Goal: Transaction & Acquisition: Purchase product/service

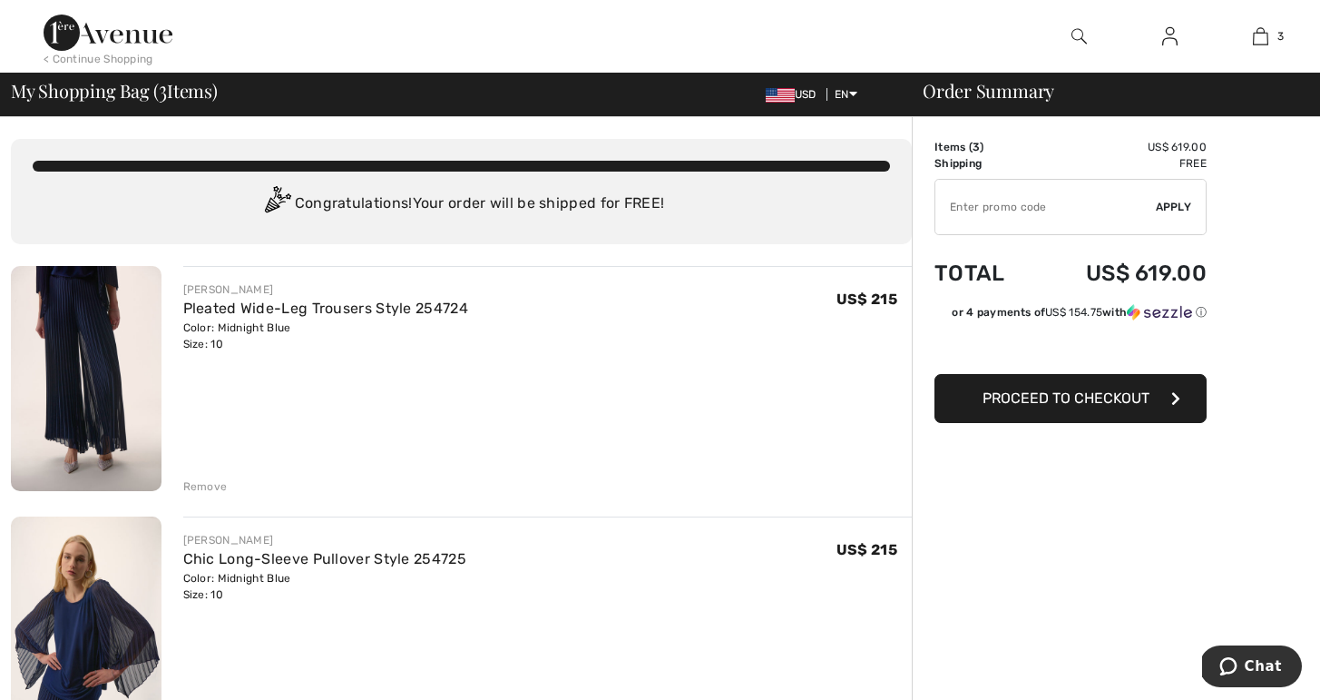
click at [1082, 400] on span "Proceed to Checkout" at bounding box center [1066, 397] width 167 height 17
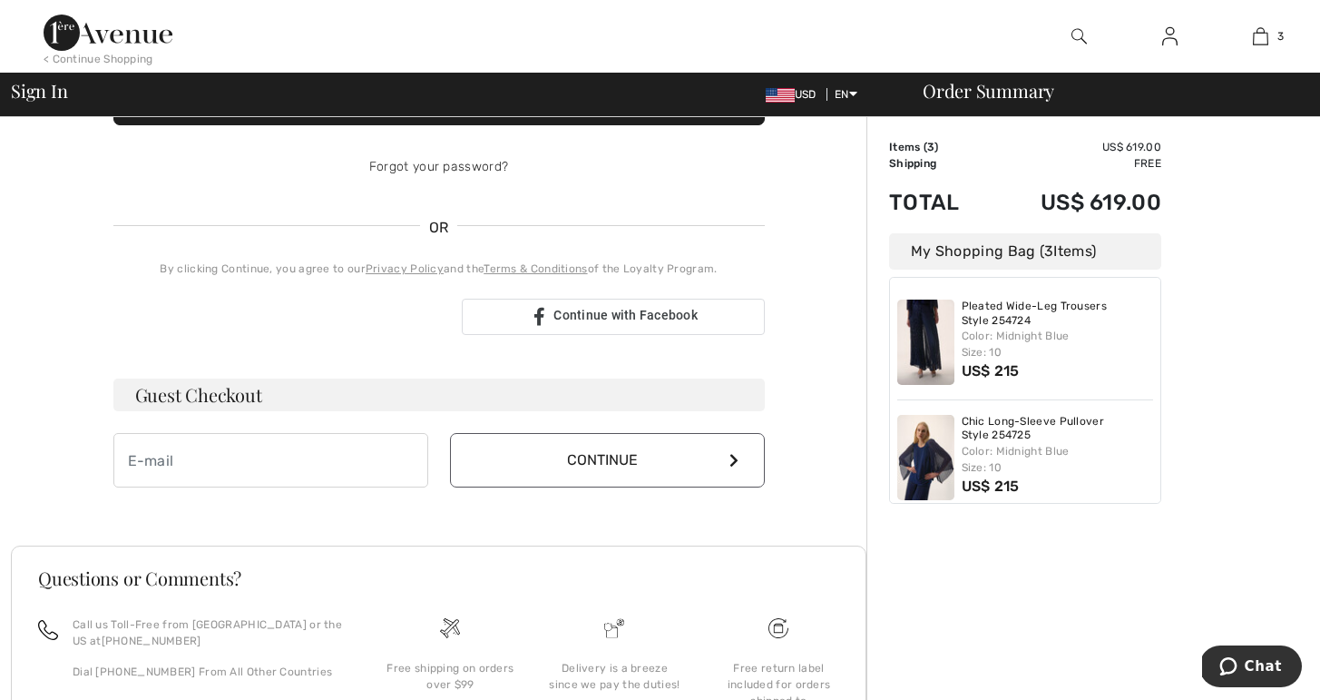
scroll to position [312, 0]
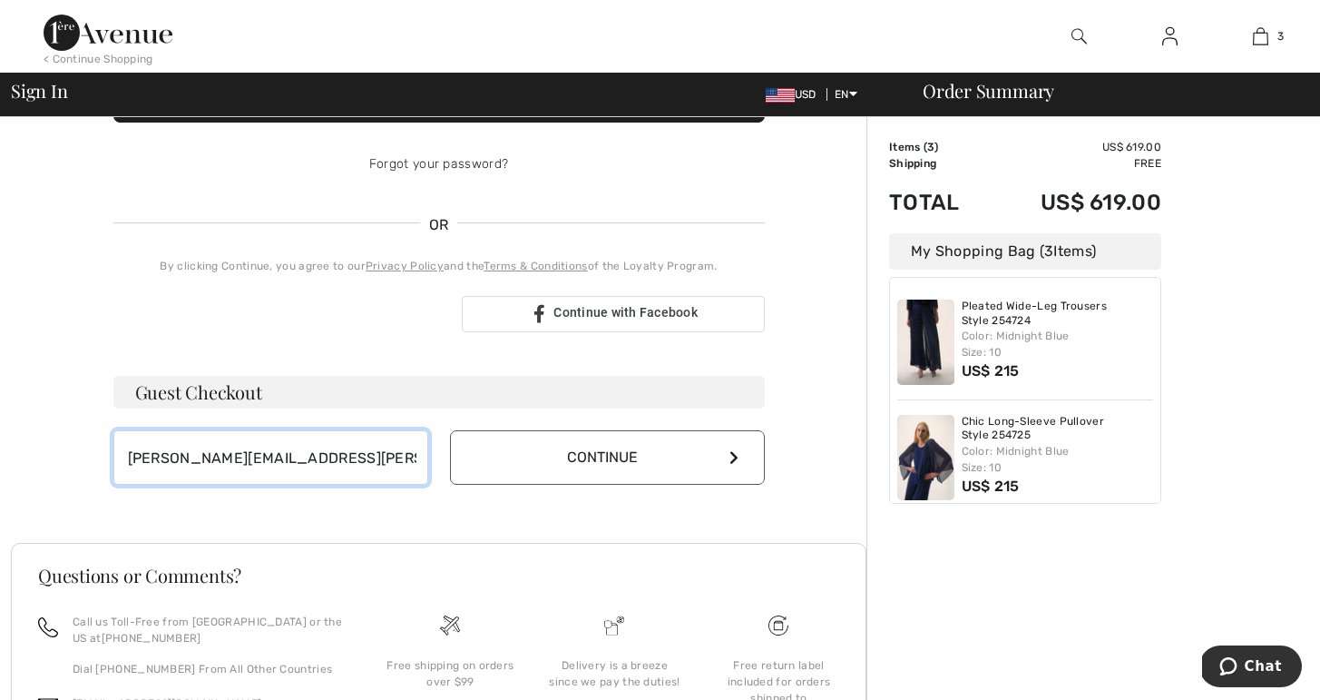
type input "[PERSON_NAME][EMAIL_ADDRESS][PERSON_NAME][DOMAIN_NAME]"
click at [623, 453] on button "Continue" at bounding box center [607, 457] width 315 height 54
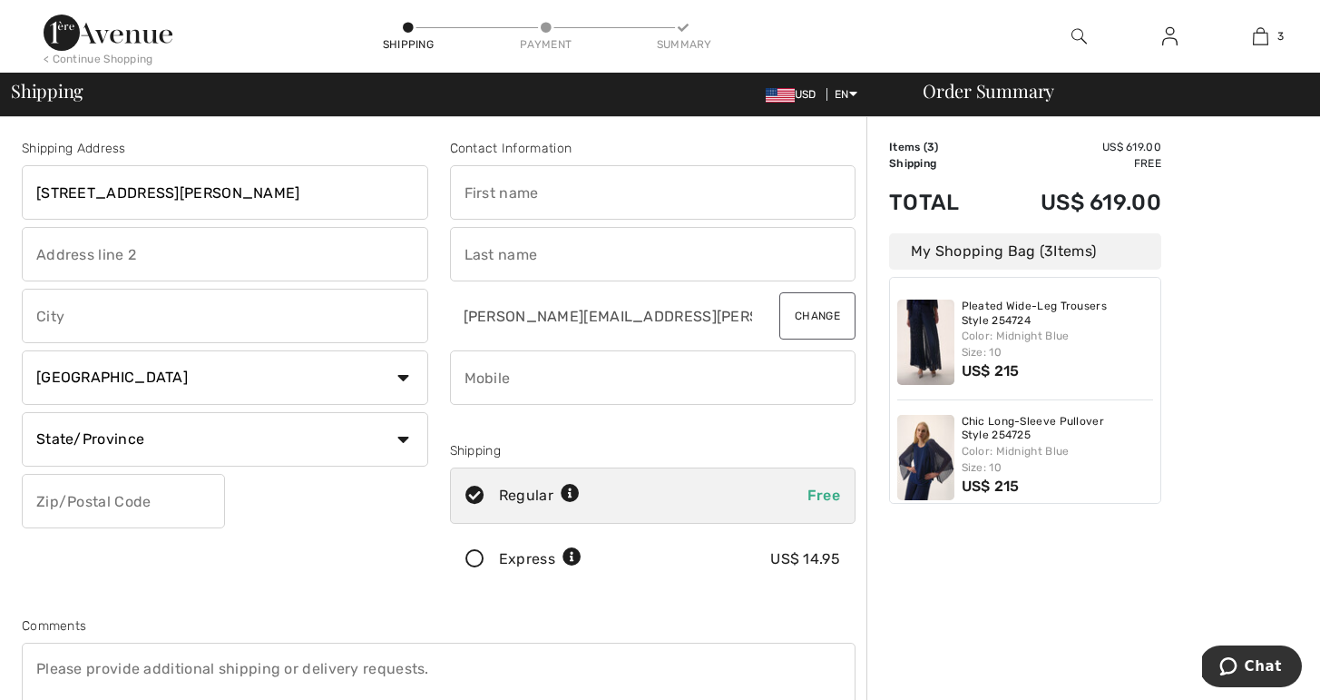
type input "5090 reynolds ave"
type input "waunakee"
select select "US"
select select "WI"
type input "53597"
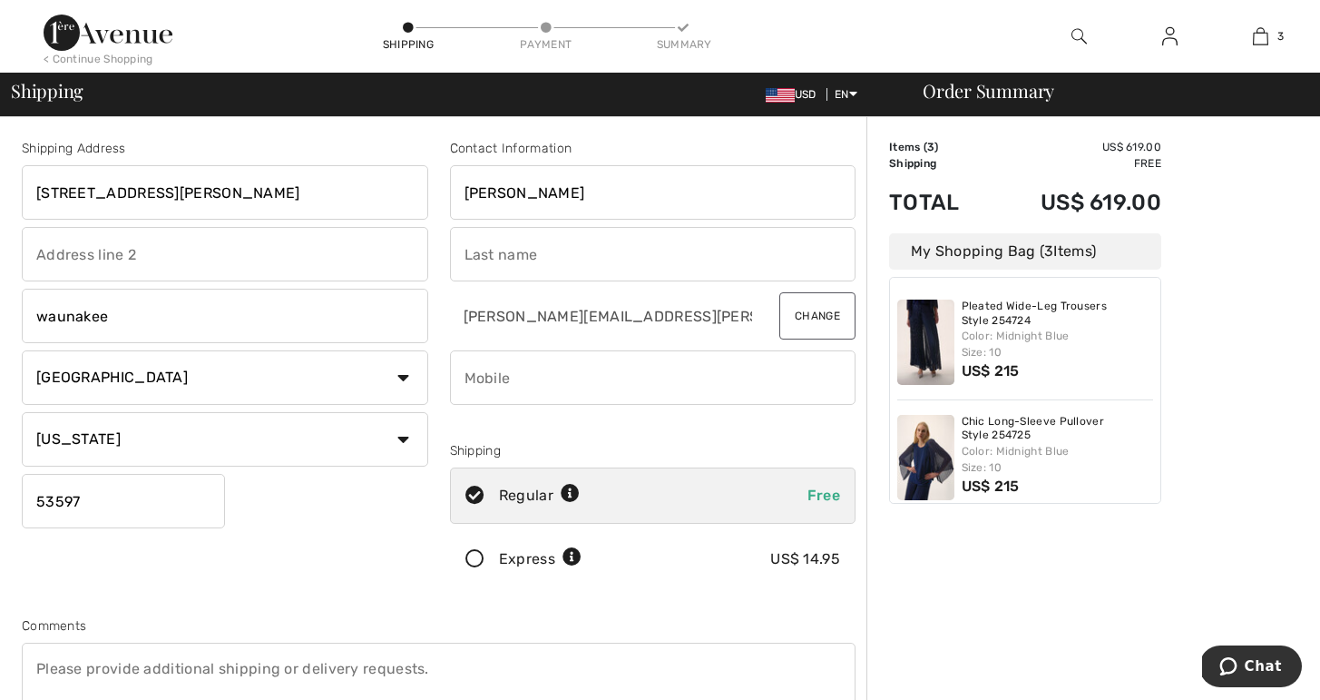
type input "elaine"
type input "mischler"
click at [711, 427] on div at bounding box center [653, 423] width 407 height 22
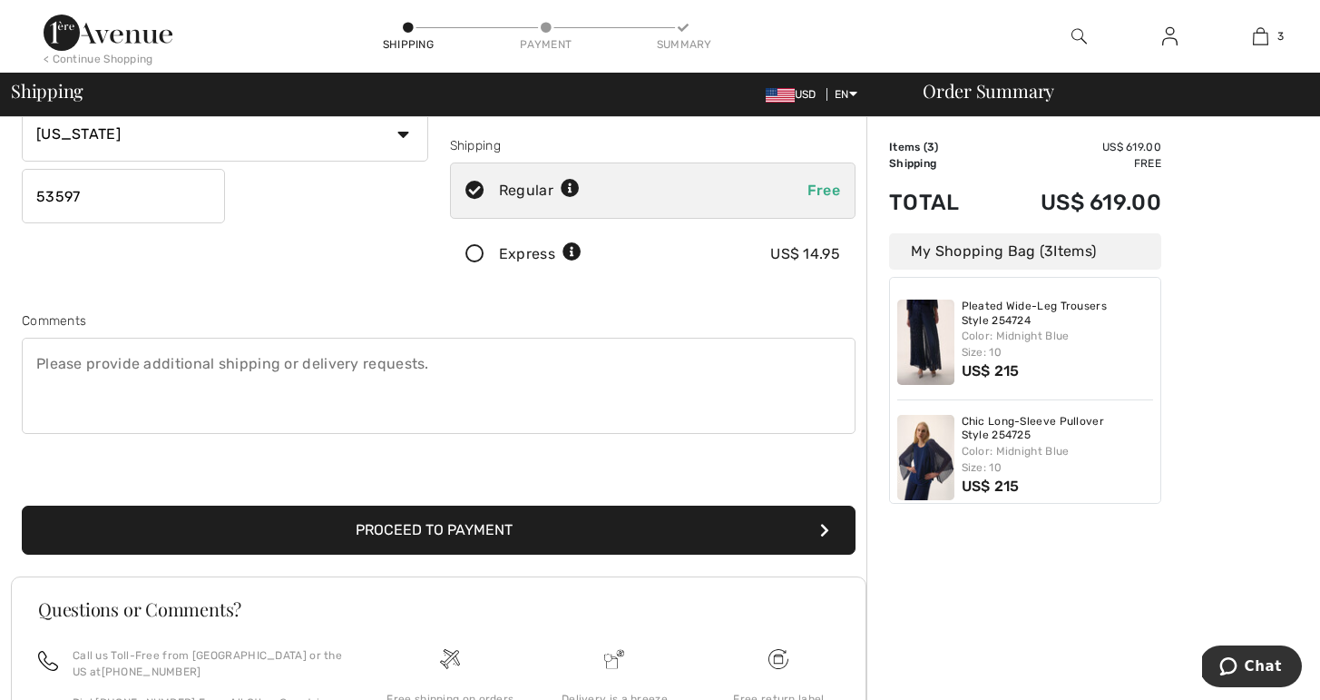
scroll to position [306, 0]
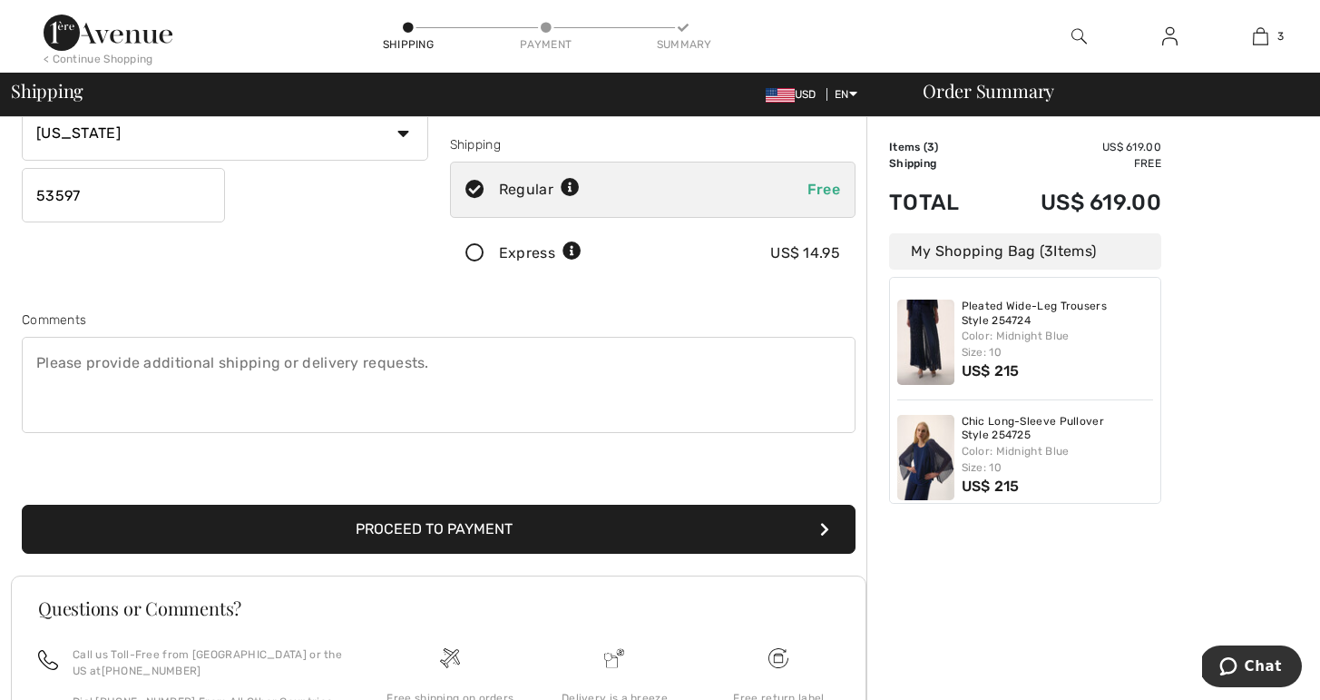
type input "6083459889"
click at [548, 529] on button "Proceed to Payment" at bounding box center [439, 529] width 834 height 49
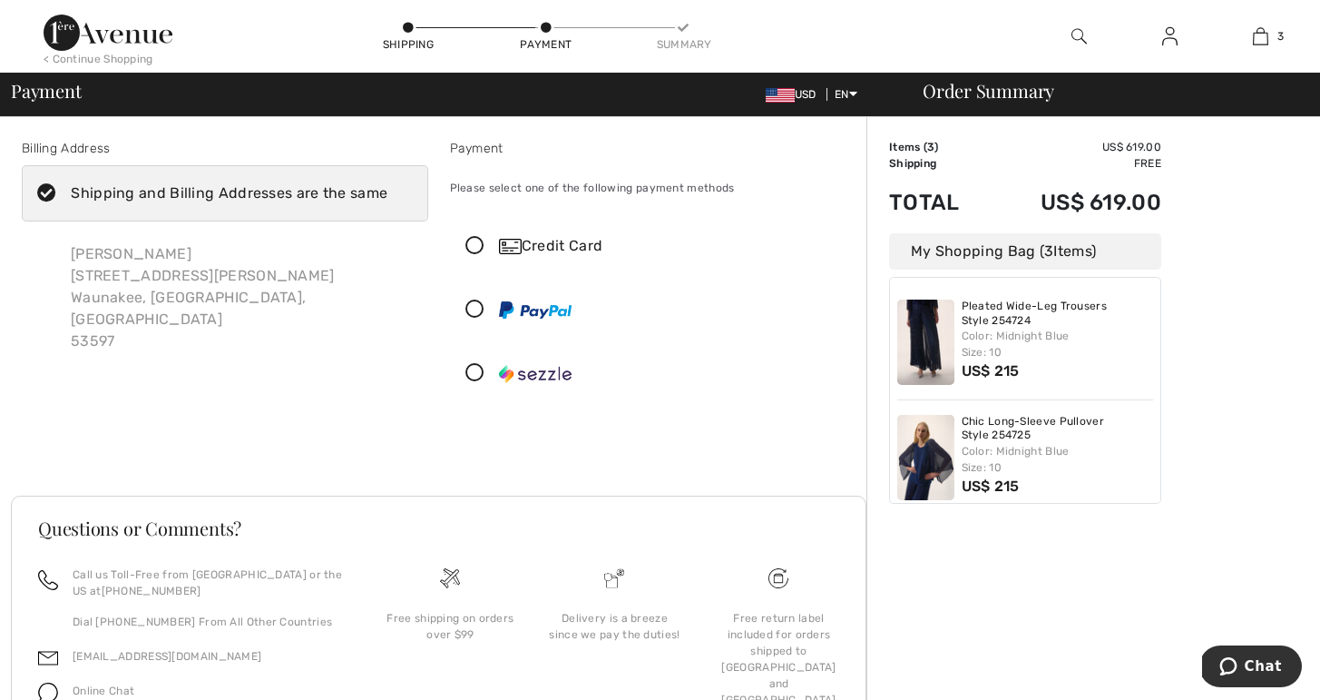
click at [544, 241] on div "Credit Card" at bounding box center [671, 246] width 344 height 22
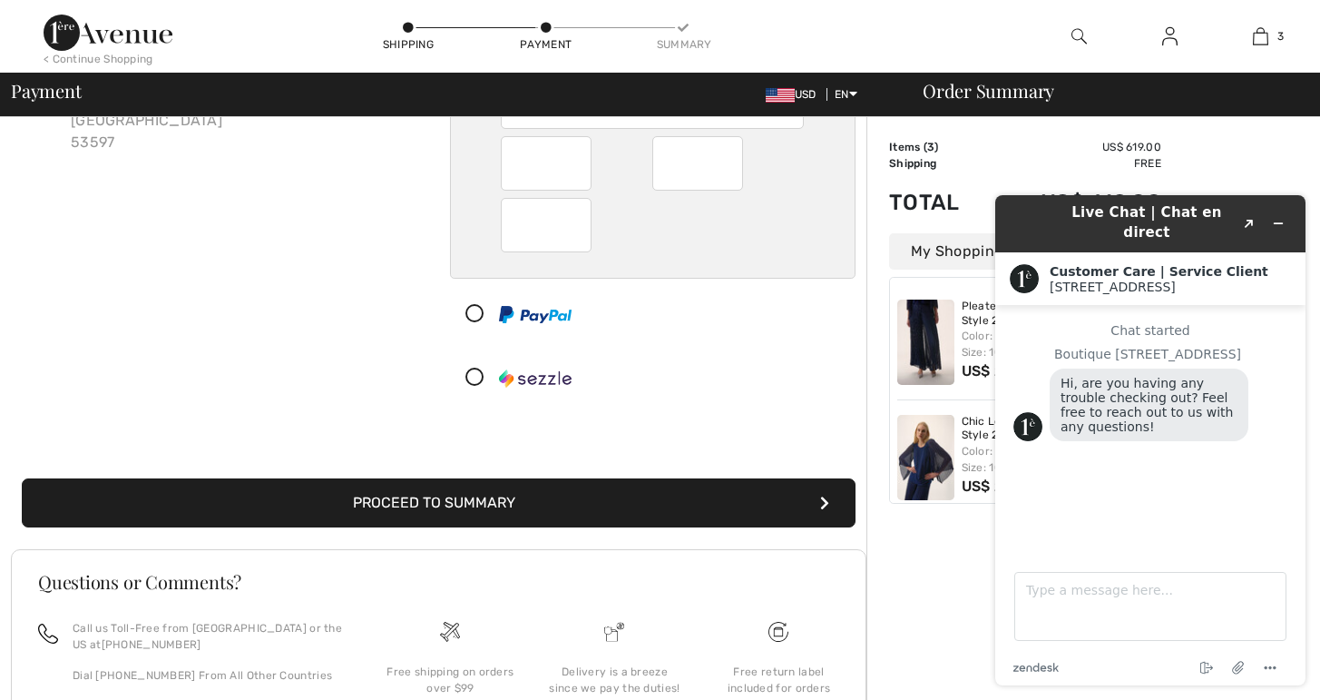
scroll to position [217, 0]
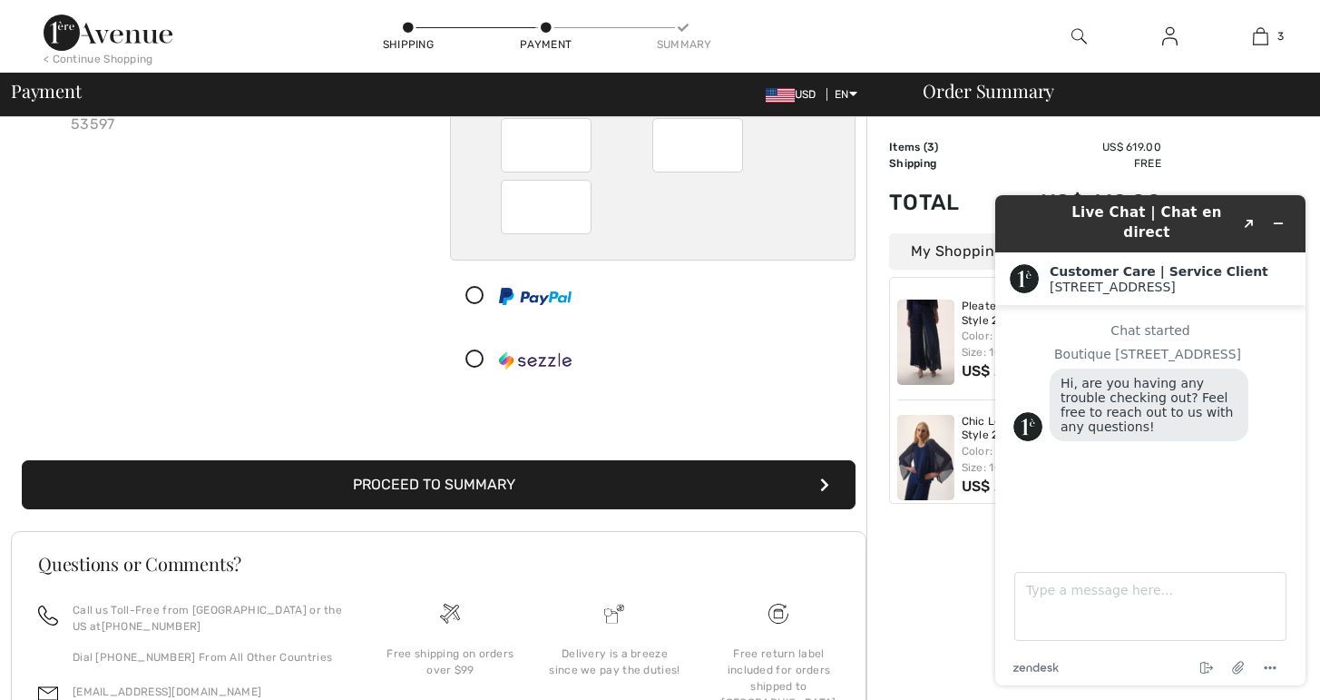
click at [469, 482] on button "Proceed to Summary" at bounding box center [439, 484] width 834 height 49
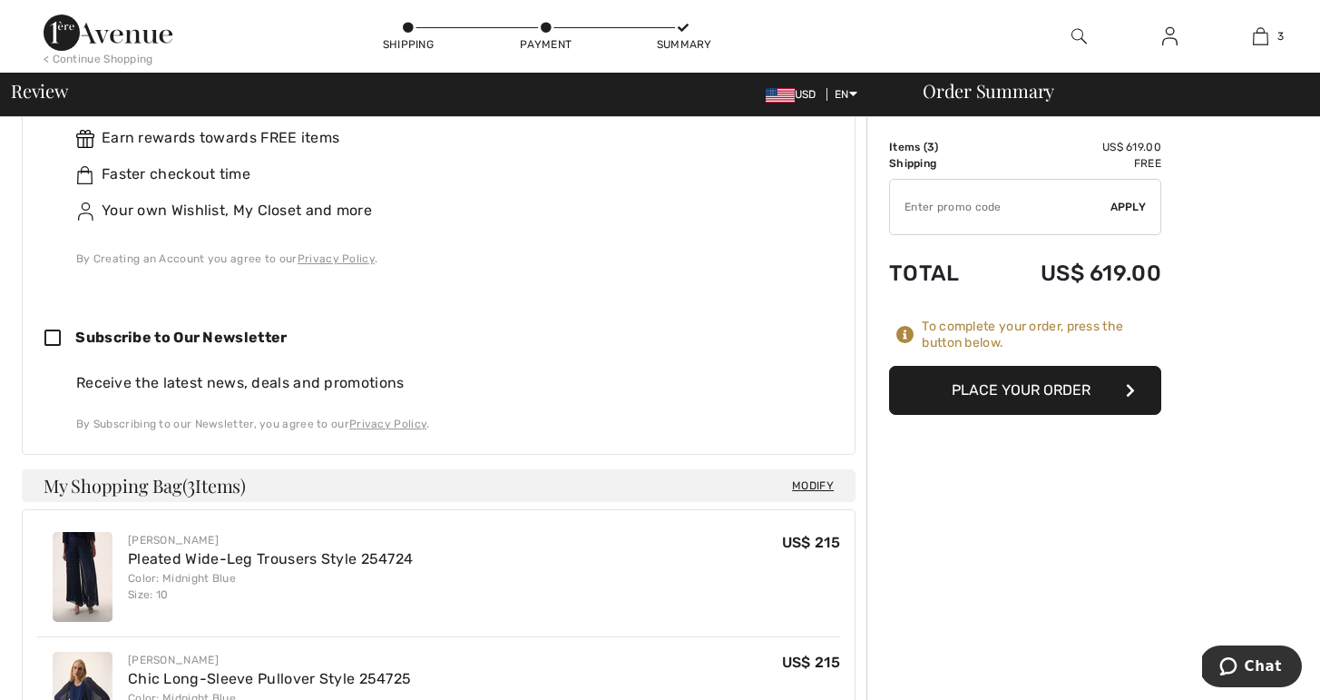
scroll to position [613, 0]
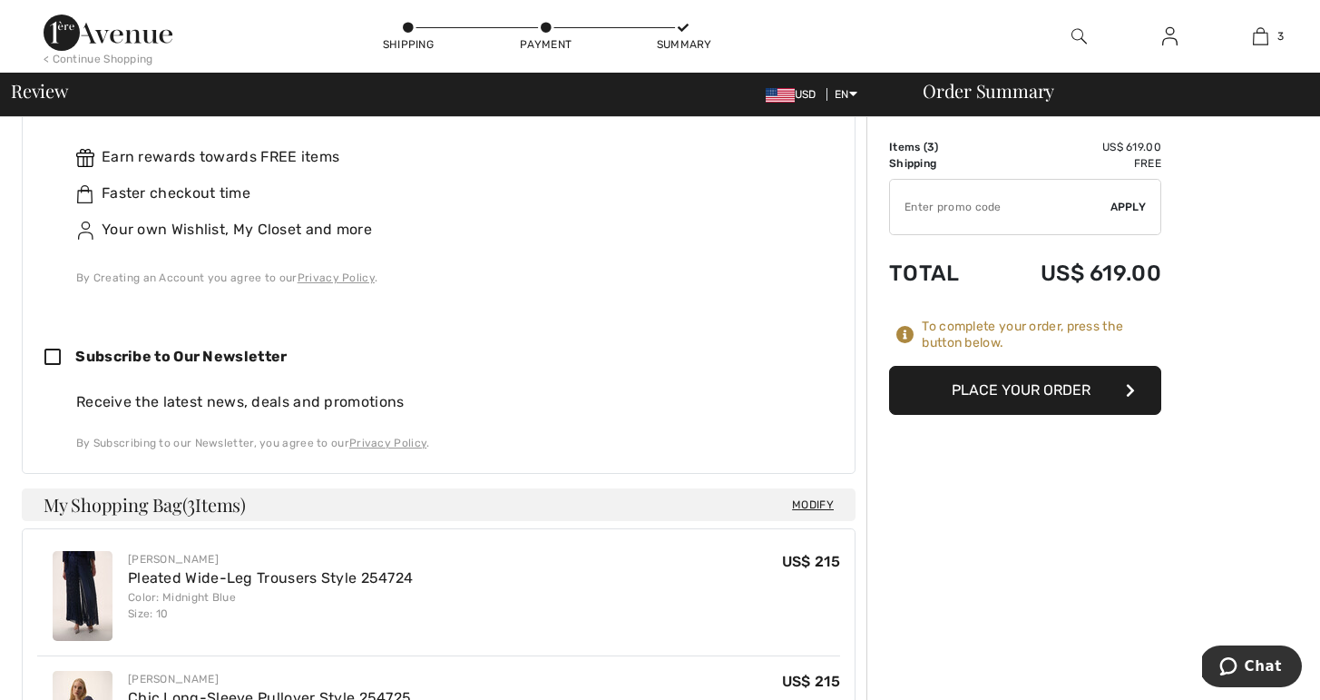
click at [1016, 387] on button "Place Your Order" at bounding box center [1025, 390] width 272 height 49
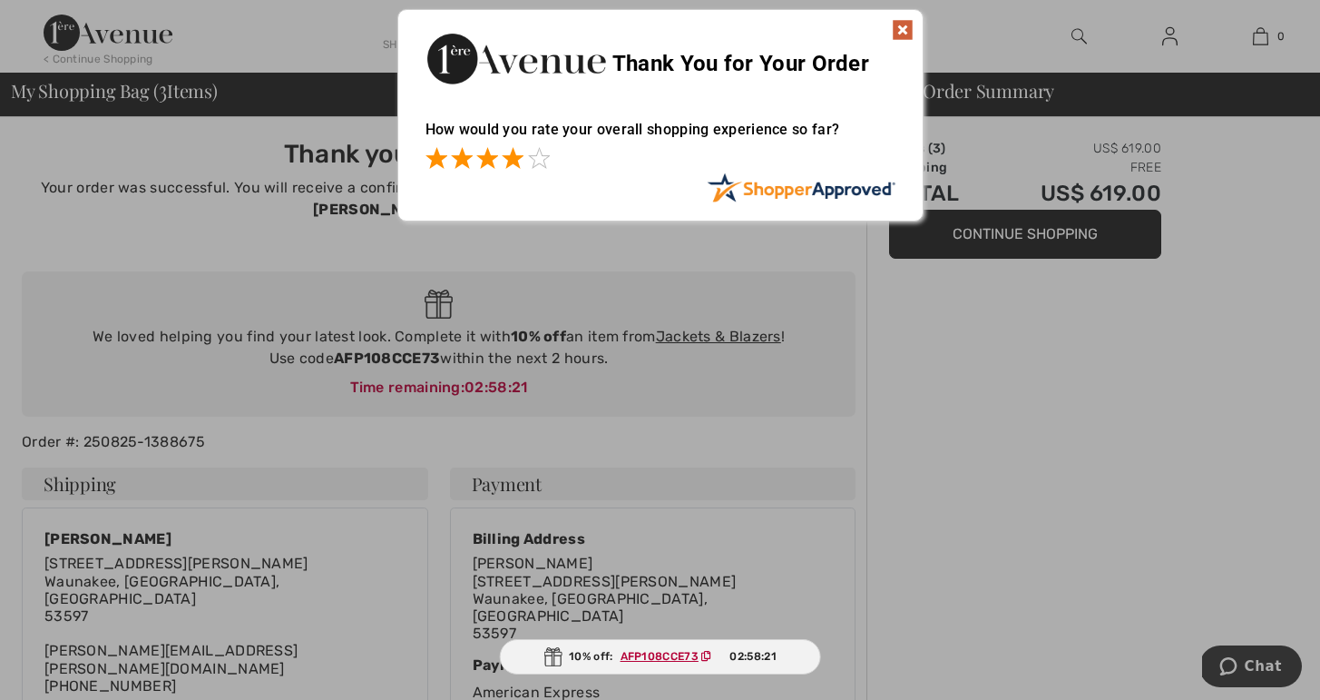
click at [514, 157] on span at bounding box center [513, 158] width 22 height 22
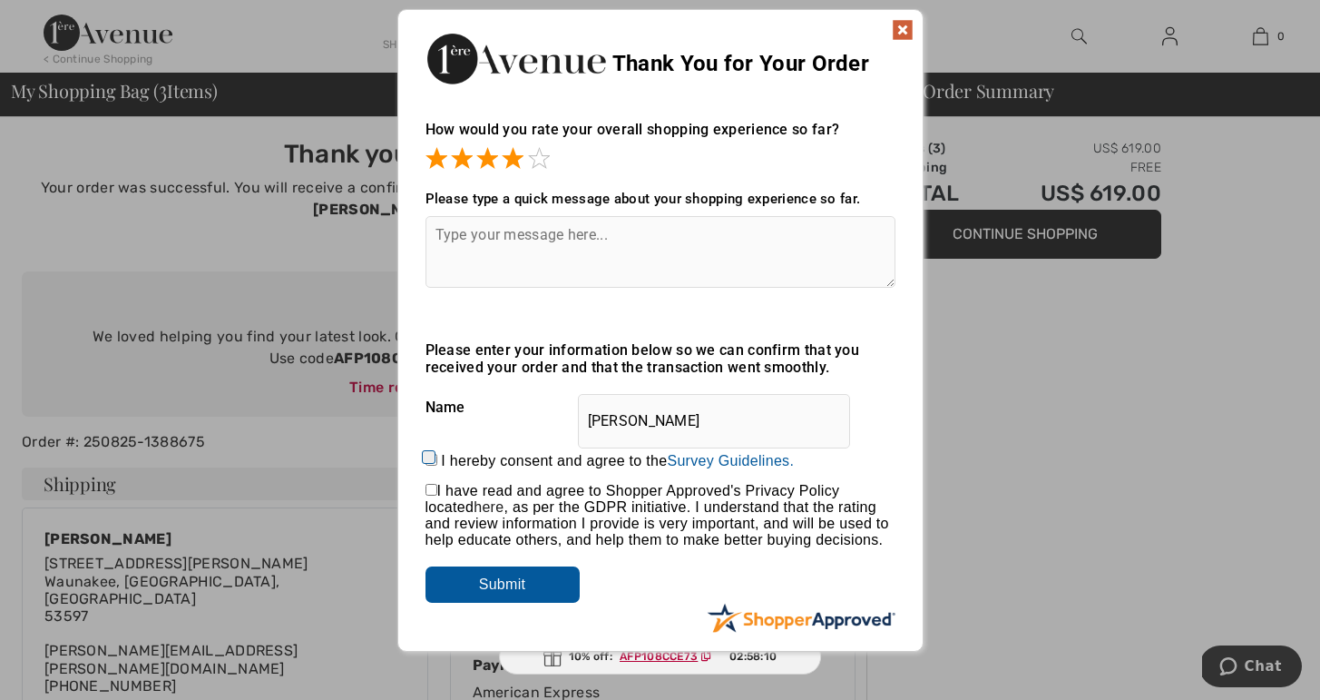
click at [904, 27] on img at bounding box center [903, 30] width 22 height 22
